Goal: Transaction & Acquisition: Purchase product/service

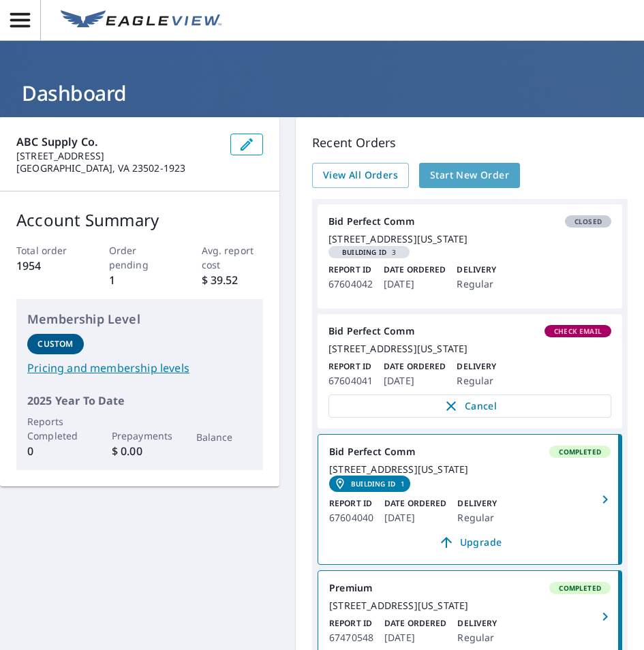
click at [470, 175] on span "Start New Order" at bounding box center [469, 175] width 79 height 17
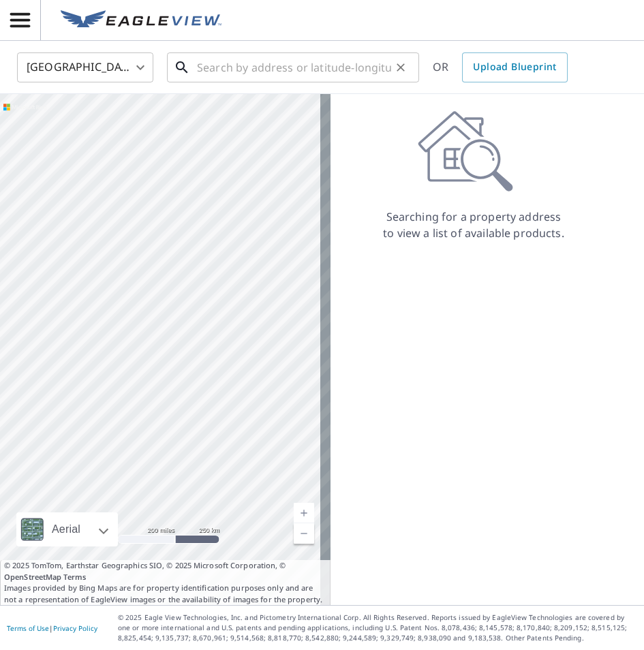
click at [320, 60] on input "text" at bounding box center [294, 67] width 194 height 38
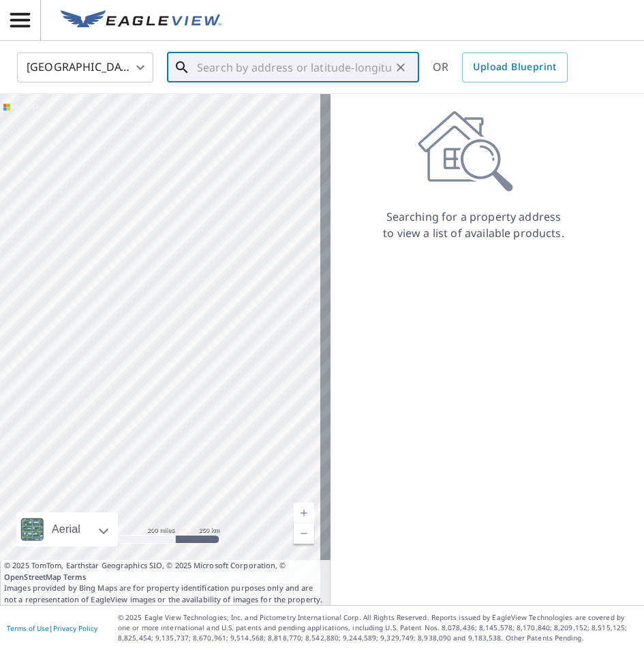
paste input "[STREET_ADDRESS]"
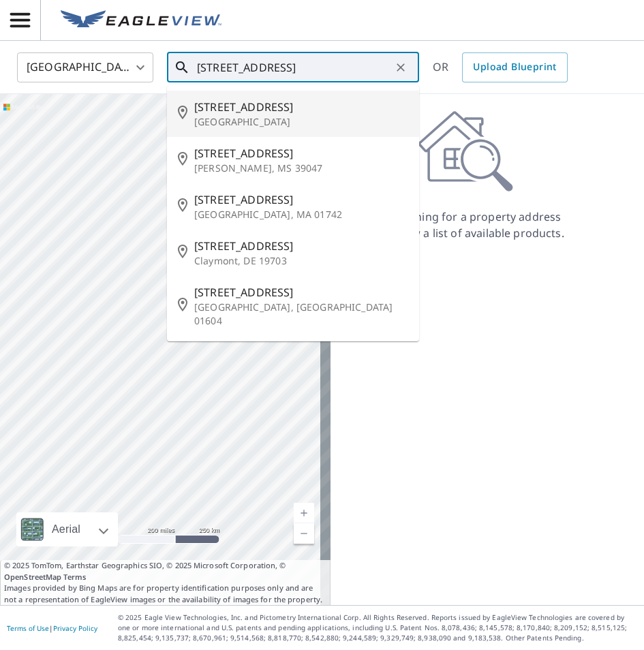
click at [347, 71] on input "[STREET_ADDRESS]" at bounding box center [294, 67] width 194 height 38
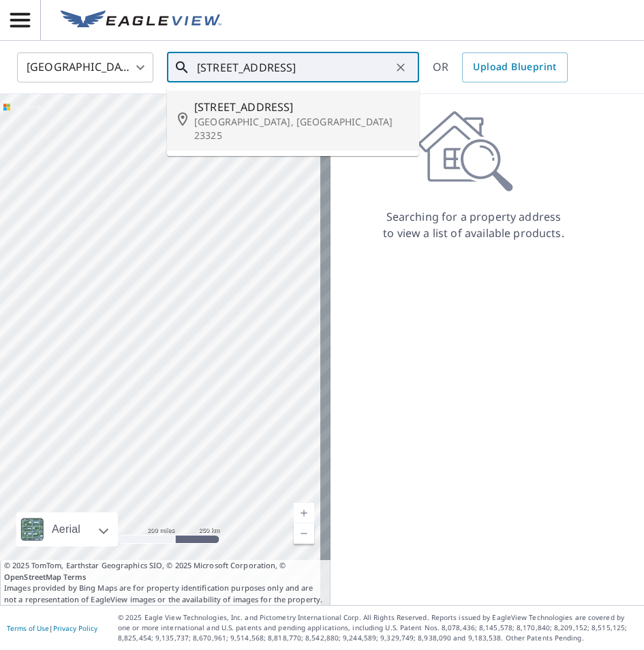
click at [281, 120] on p "[GEOGRAPHIC_DATA], [GEOGRAPHIC_DATA] 23325" at bounding box center [301, 128] width 214 height 27
type input "[STREET_ADDRESS]"
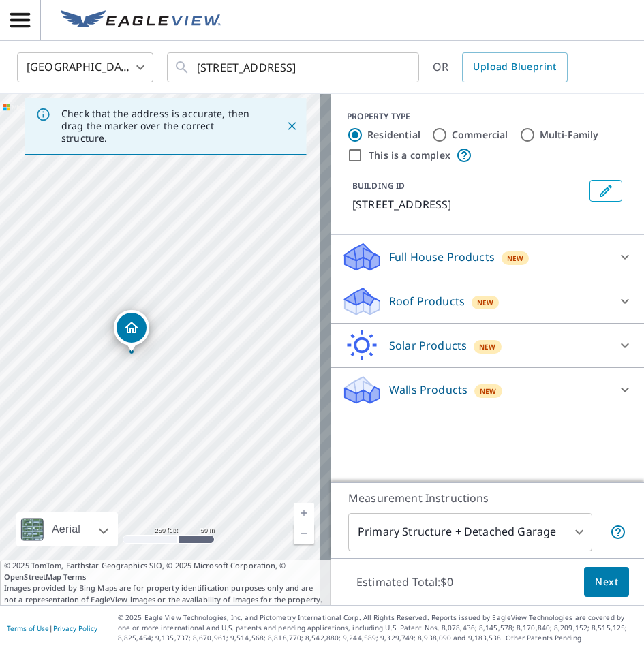
click at [414, 309] on p "Roof Products" at bounding box center [427, 301] width 76 height 16
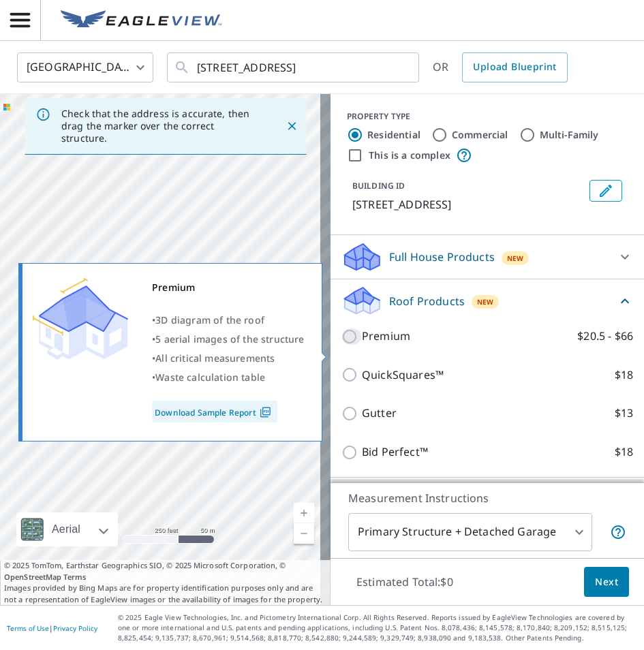
click at [341, 345] on input "Premium $20.5 - $66" at bounding box center [351, 336] width 20 height 16
checkbox input "true"
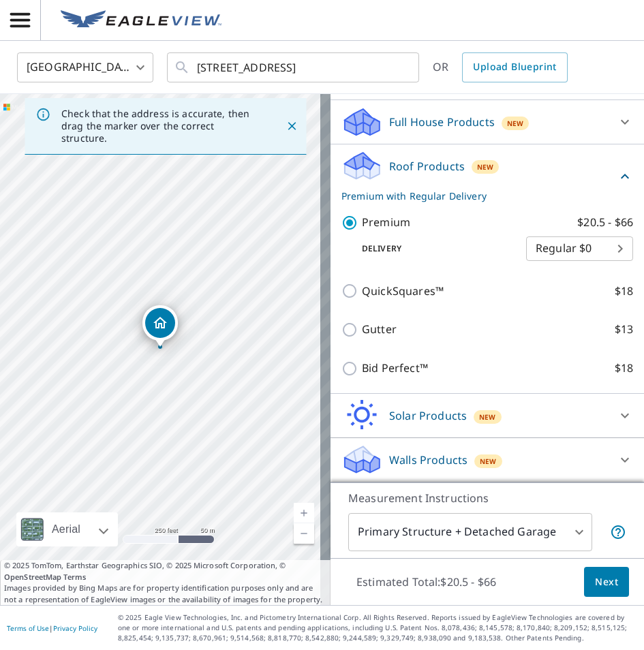
scroll to position [151, 0]
click at [605, 580] on span "Next" at bounding box center [606, 582] width 23 height 17
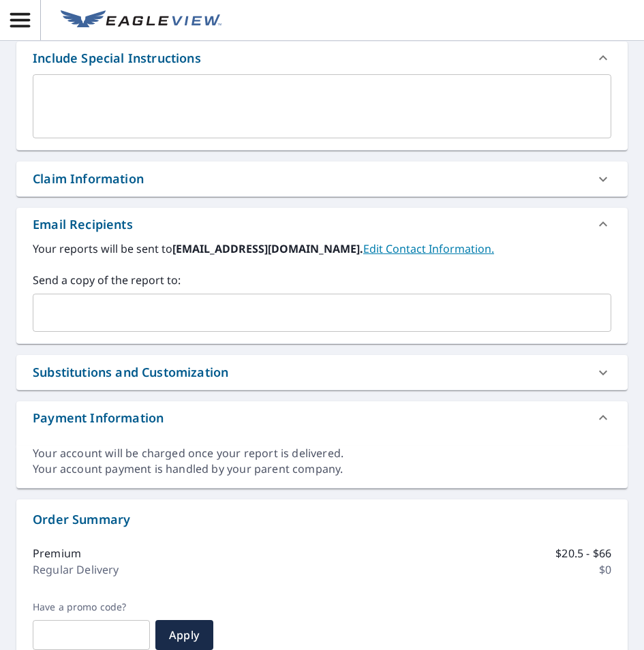
scroll to position [341, 0]
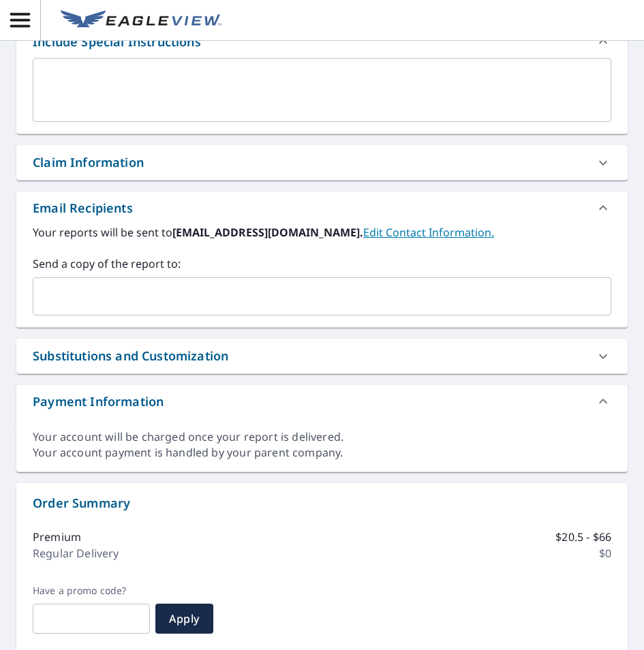
click at [138, 283] on div "​" at bounding box center [322, 296] width 578 height 38
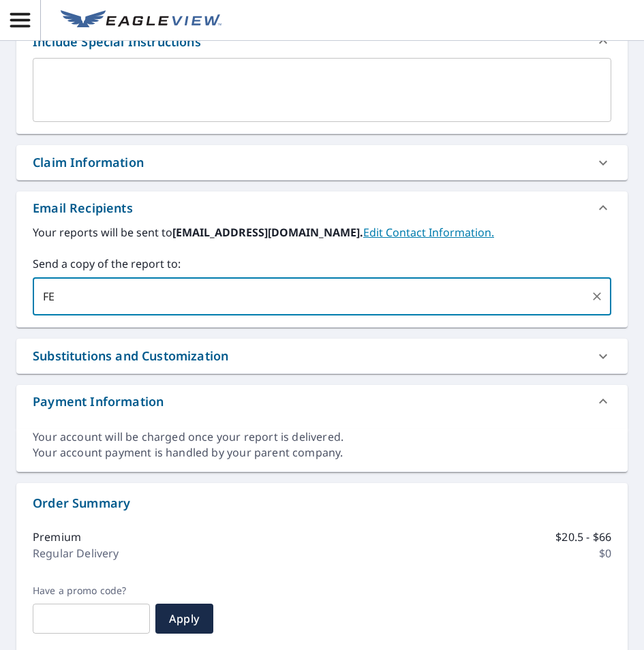
type input "F"
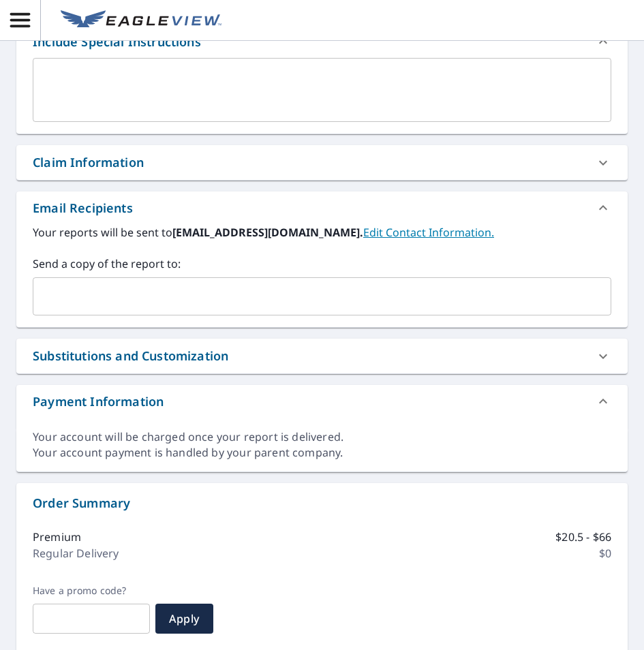
click at [258, 299] on input "text" at bounding box center [312, 296] width 546 height 26
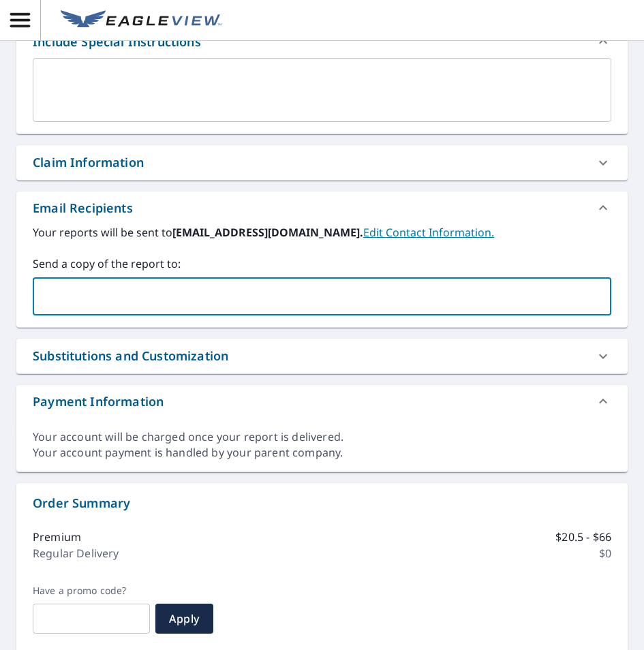
paste input "[PERSON_NAME][EMAIL_ADDRESS][PERSON_NAME][DOMAIN_NAME]"
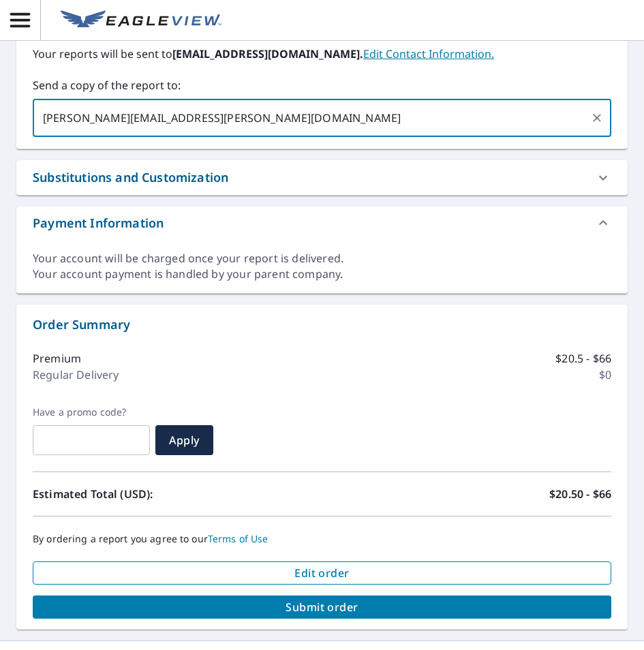
scroll to position [555, 0]
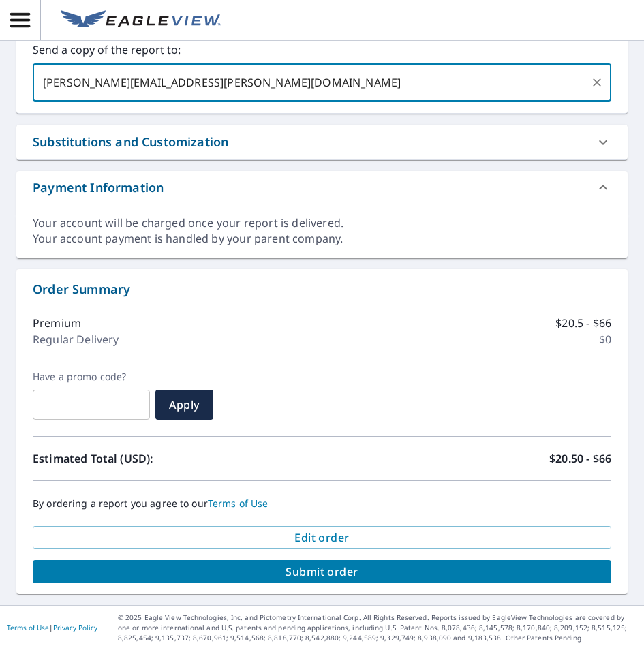
type input "[PERSON_NAME][EMAIL_ADDRESS][PERSON_NAME][DOMAIN_NAME]"
checkbox input "true"
